Goal: Task Accomplishment & Management: Complete application form

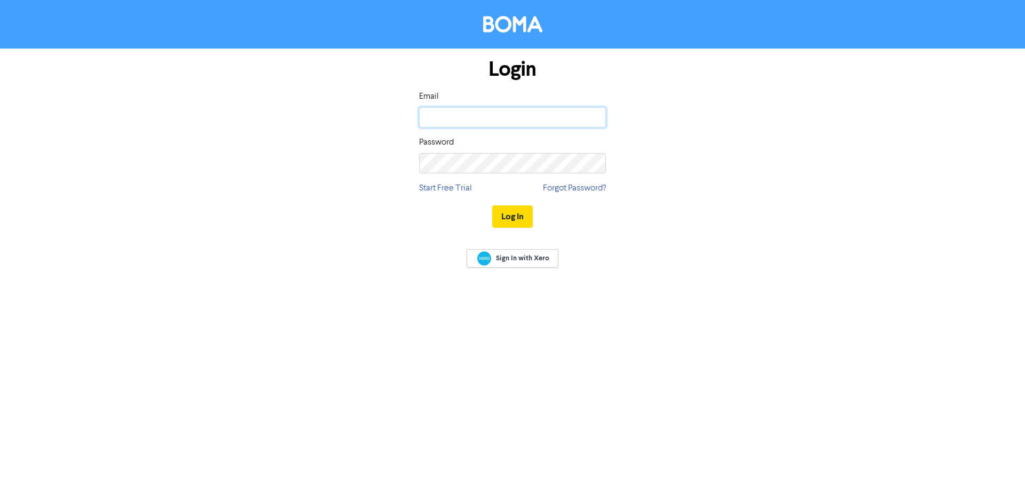
click at [560, 117] on input "email" at bounding box center [512, 117] width 187 height 20
drag, startPoint x: 462, startPoint y: 117, endPoint x: 371, endPoint y: 118, distance: 91.3
click at [369, 121] on div "Login Email [EMAIL_ADDRESS][DOMAIN_NAME] Password Start Free Trial Forgot Passw…" at bounding box center [512, 144] width 608 height 190
type input "[PERSON_NAME][EMAIL_ADDRESS][DOMAIN_NAME]"
click at [500, 216] on button "Log In" at bounding box center [512, 216] width 41 height 22
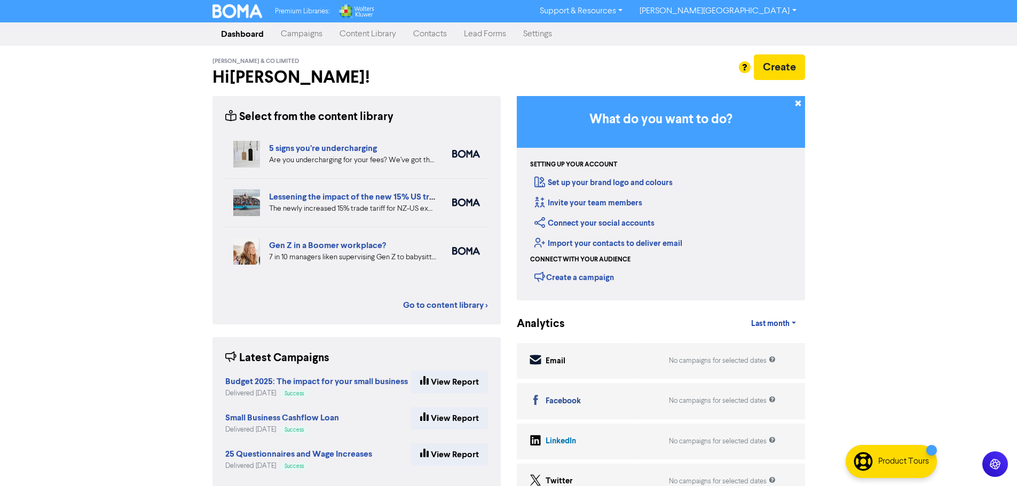
click at [436, 39] on link "Contacts" at bounding box center [430, 33] width 51 height 21
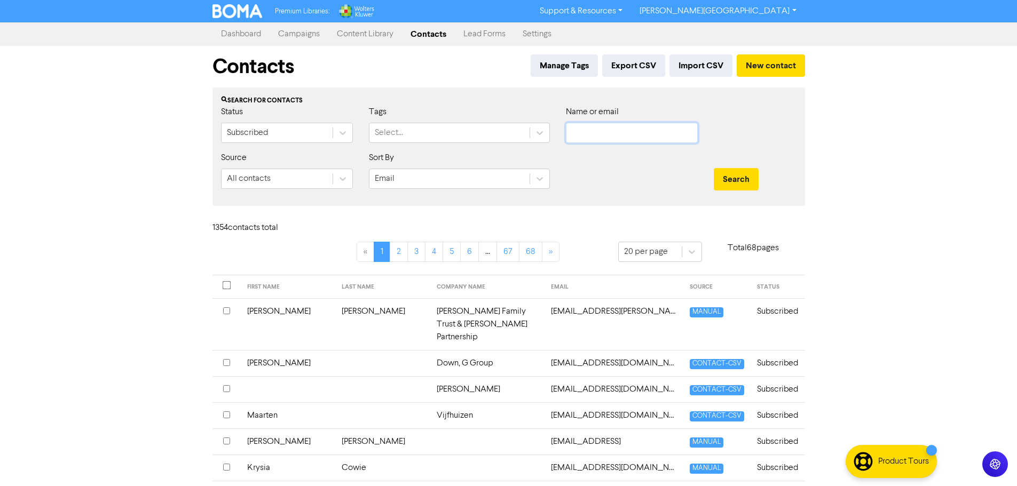
click at [591, 136] on input "text" at bounding box center [632, 133] width 132 height 20
paste input "[EMAIL_ADDRESS][PERSON_NAME][DOMAIN_NAME]"
type input "[EMAIL_ADDRESS][PERSON_NAME][DOMAIN_NAME]"
click at [752, 185] on button "Search" at bounding box center [736, 179] width 45 height 22
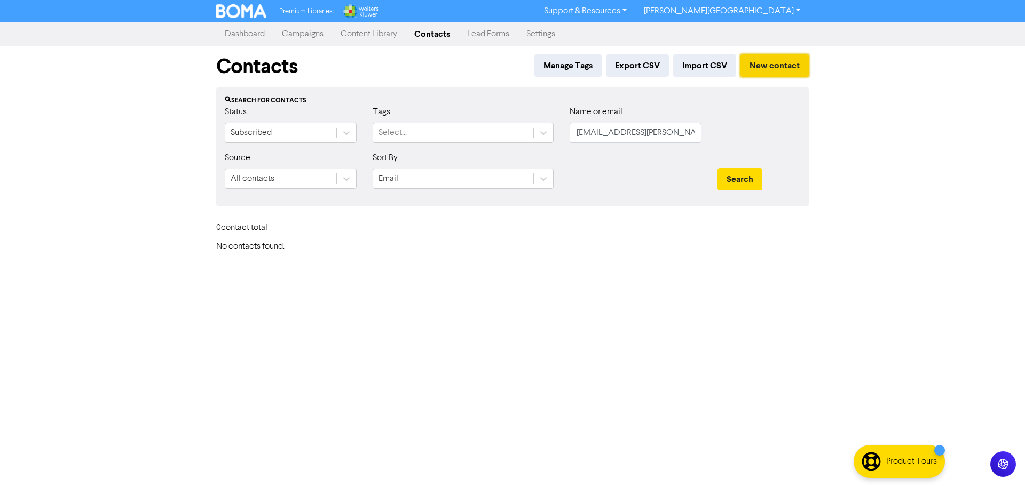
click at [770, 65] on button "New contact" at bounding box center [774, 65] width 68 height 22
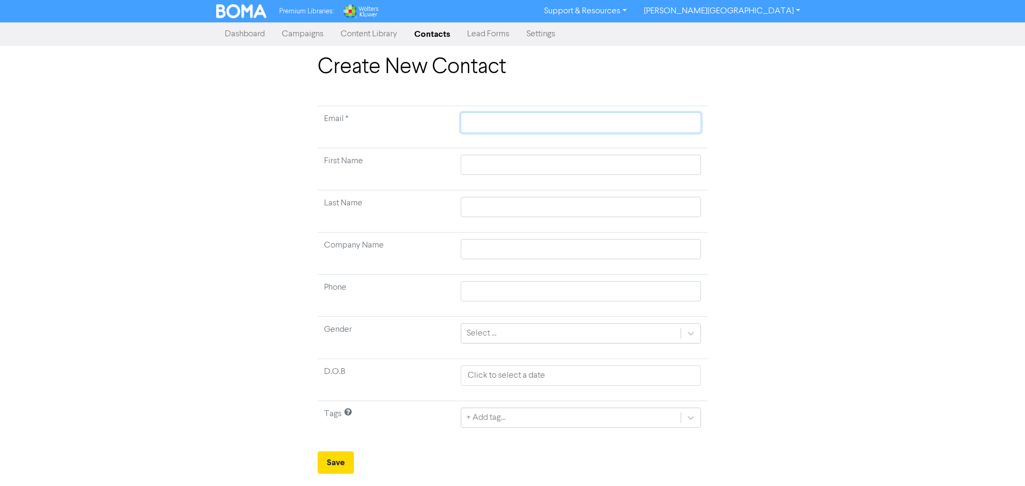
click at [529, 124] on input "text" at bounding box center [581, 123] width 240 height 20
paste input "[EMAIL_ADDRESS][PERSON_NAME][DOMAIN_NAME]"
type input "[EMAIL_ADDRESS][PERSON_NAME][DOMAIN_NAME]"
click at [492, 163] on input "text" at bounding box center [581, 165] width 240 height 20
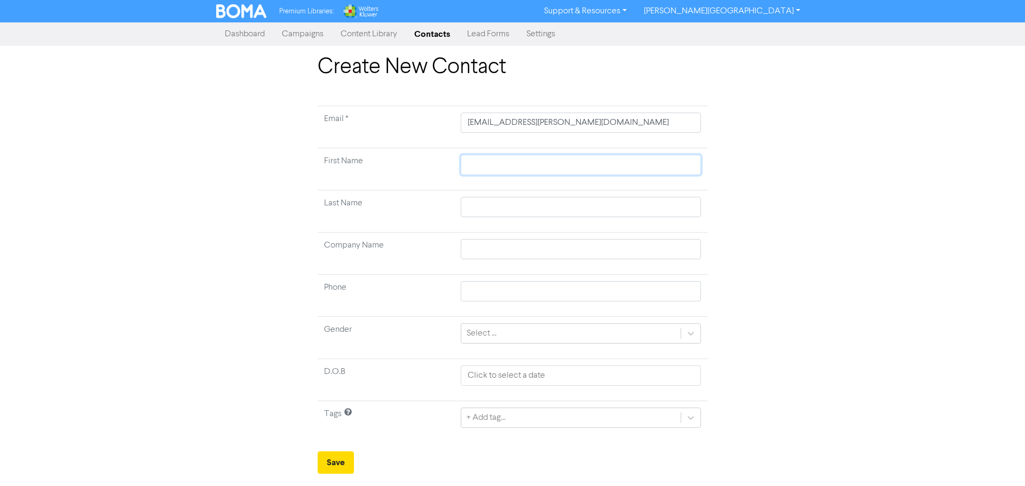
type input "G"
type input "Gr"
type input "Gre"
type input "[PERSON_NAME]"
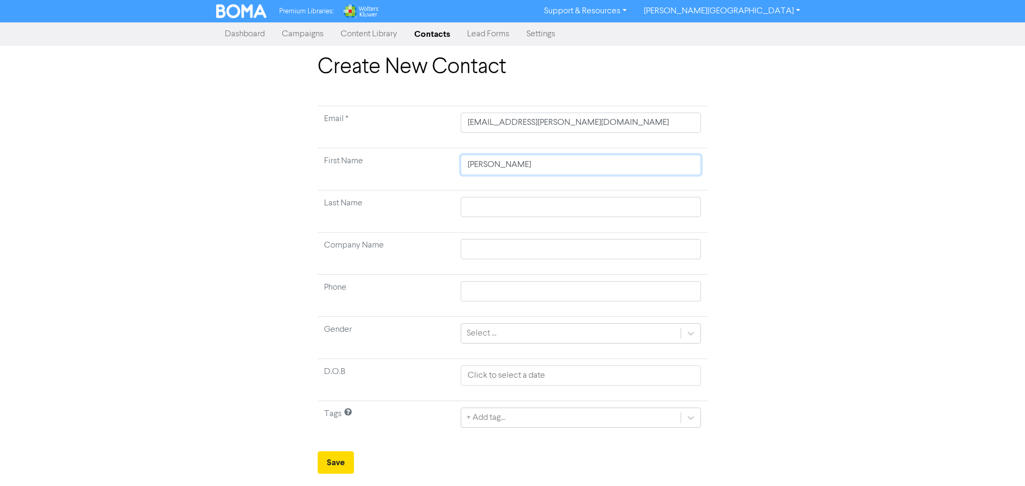
type input "[PERSON_NAME] &"
type input "[PERSON_NAME] & J"
type input "[PERSON_NAME] & Je"
type input "[PERSON_NAME] & [PERSON_NAME]"
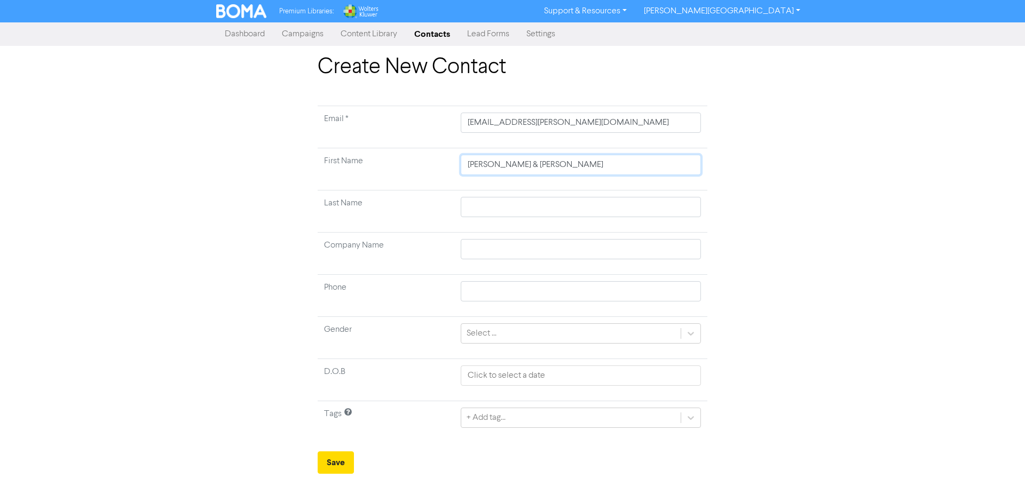
type input "[PERSON_NAME] & [PERSON_NAME]"
click at [498, 214] on input "text" at bounding box center [581, 207] width 240 height 20
type input "T"
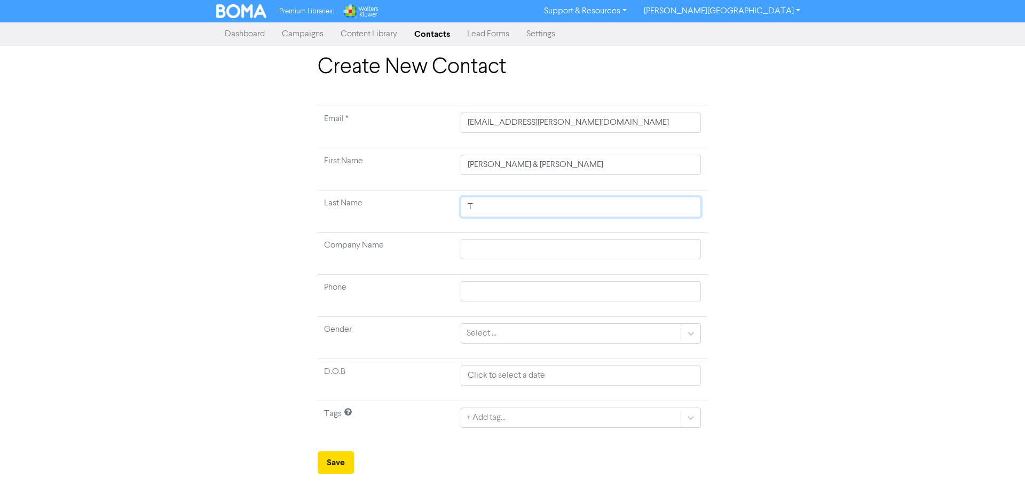
type input "To"
type input "[PERSON_NAME]"
click at [477, 259] on td at bounding box center [580, 254] width 253 height 42
click at [484, 252] on input "text" at bounding box center [581, 249] width 240 height 20
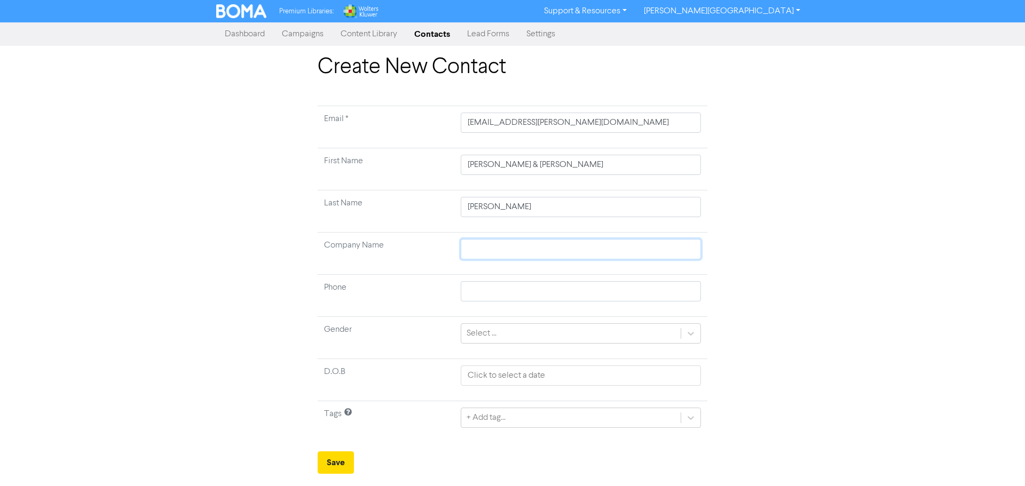
type input "T"
type input "To"
type input "[PERSON_NAME]"
type input "[PERSON_NAME] G"
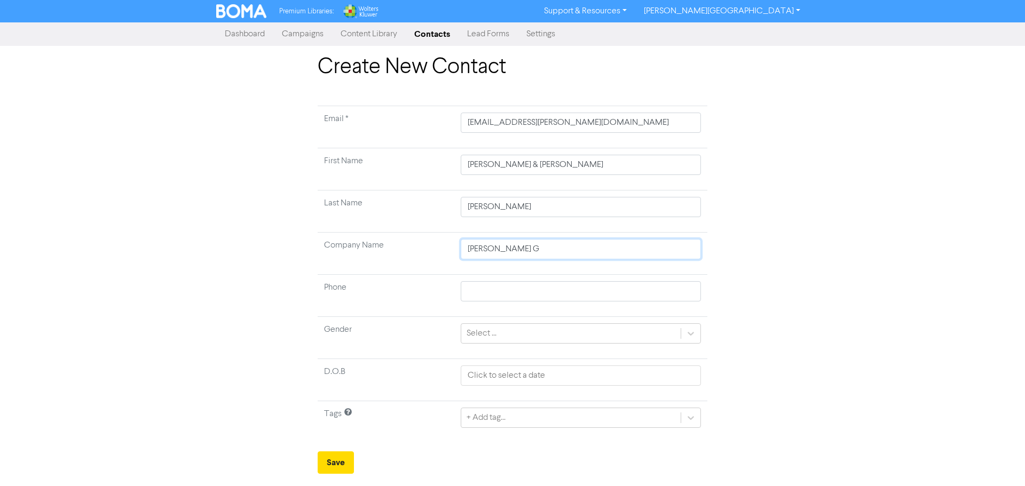
type input "[PERSON_NAME]"
type input "[PERSON_NAME] Grup"
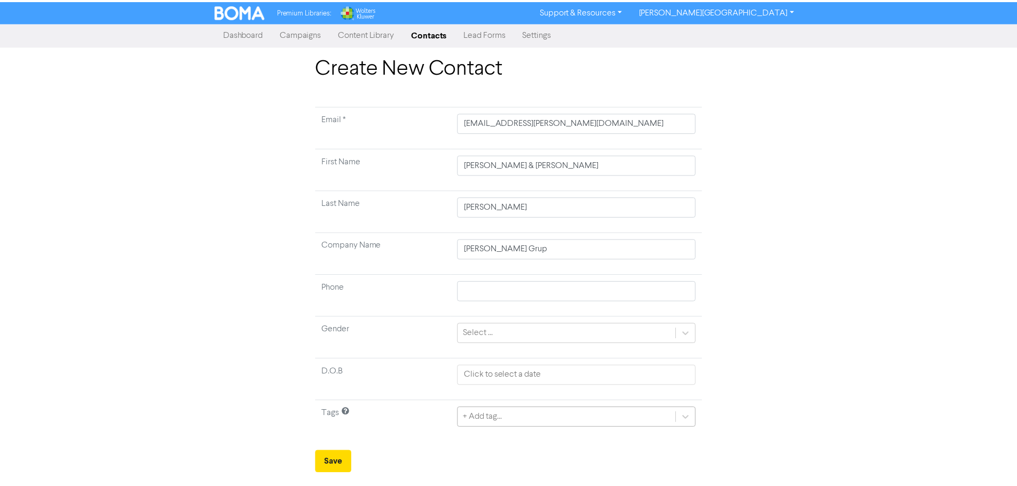
scroll to position [106, 0]
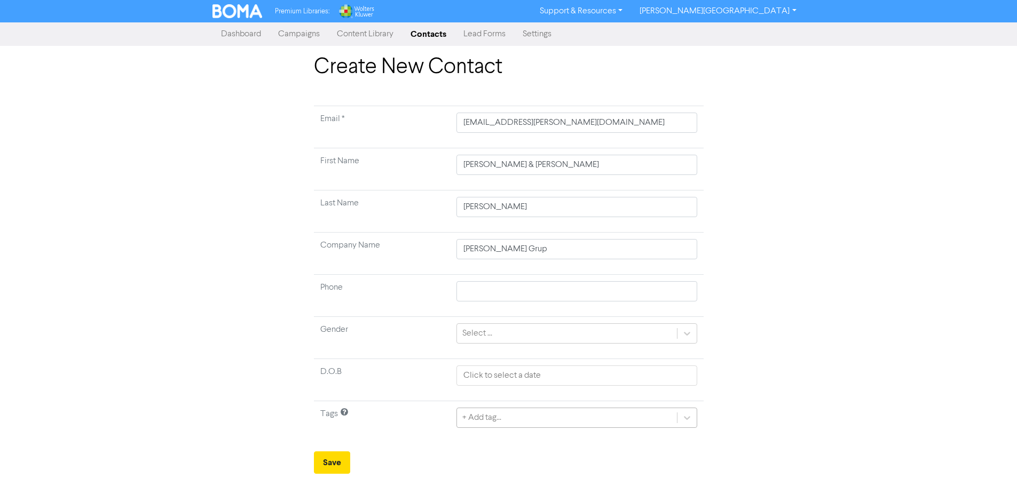
click at [527, 420] on div "+ Add tag..." at bounding box center [576, 418] width 240 height 20
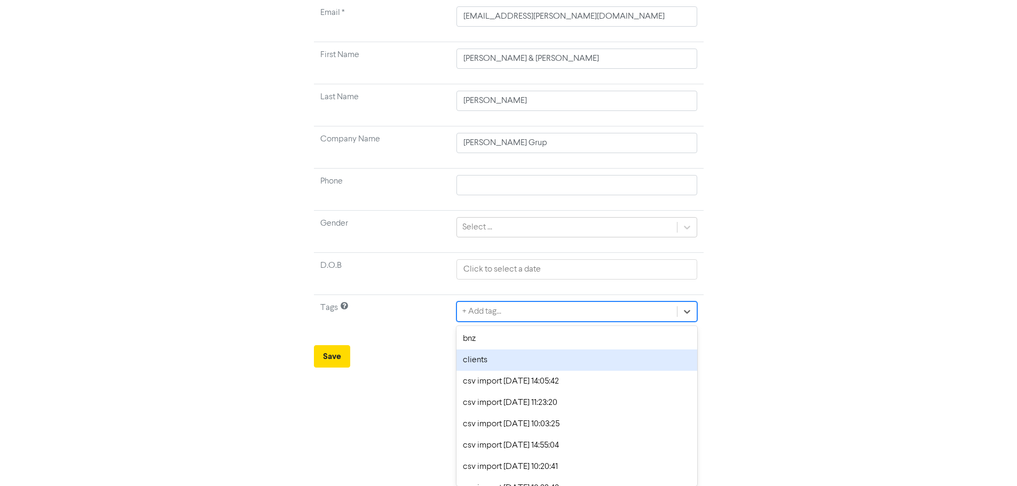
click at [566, 365] on div "clients" at bounding box center [576, 360] width 240 height 21
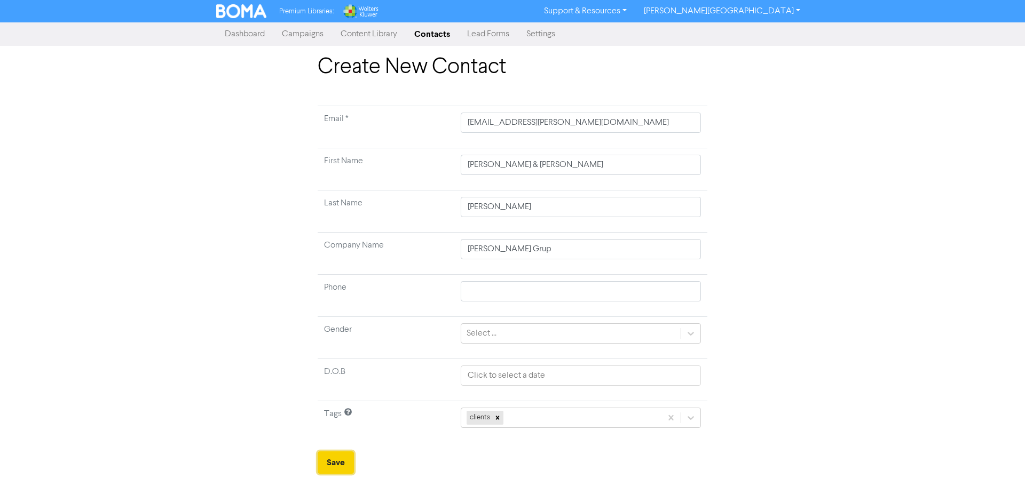
click at [348, 455] on button "Save" at bounding box center [336, 462] width 36 height 22
